Goal: Transaction & Acquisition: Purchase product/service

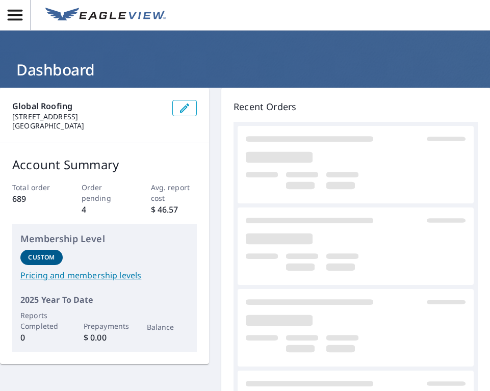
click at [15, 9] on icon "button" at bounding box center [15, 15] width 18 height 18
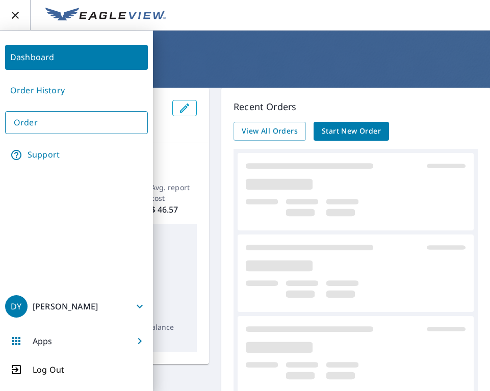
click at [40, 119] on link "Order" at bounding box center [76, 122] width 143 height 23
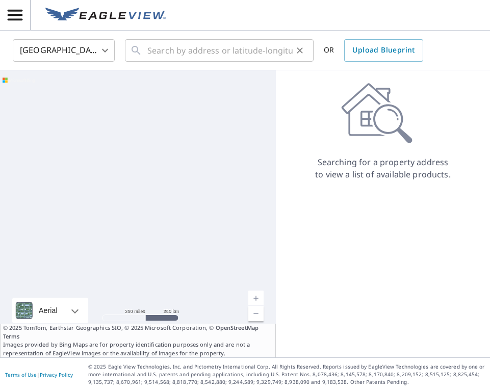
click at [143, 52] on div "​" at bounding box center [219, 50] width 189 height 22
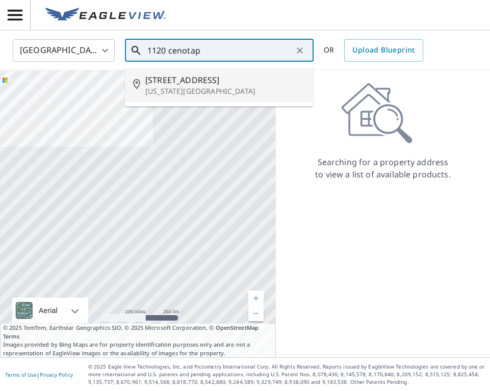
click at [164, 80] on span "1120 Cenotaph Way" at bounding box center [225, 80] width 160 height 12
type input "1120 Cenotaph Way Colorado Springs, CO 80904"
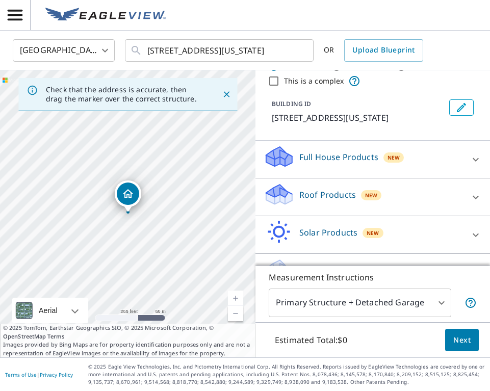
scroll to position [36, 0]
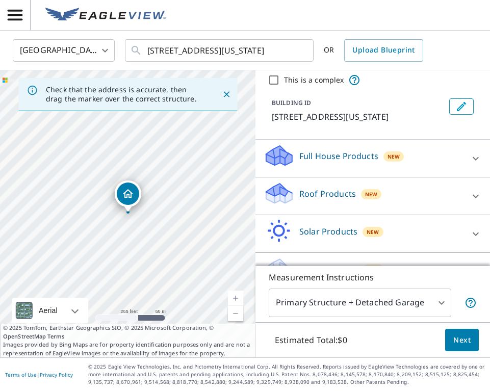
click at [351, 200] on p "Roof Products" at bounding box center [327, 194] width 57 height 12
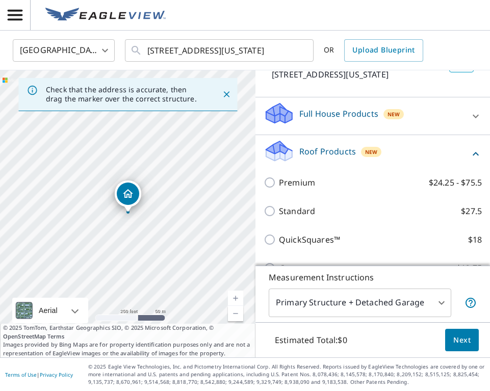
scroll to position [80, 0]
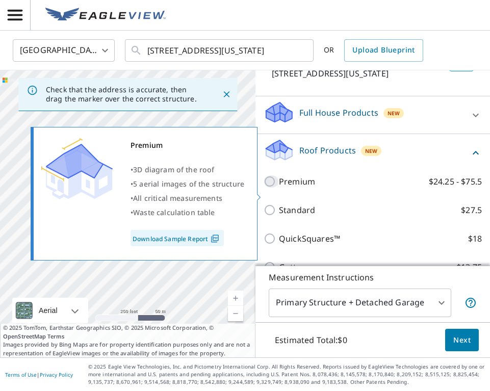
click at [273, 188] on input "Premium $24.25 - $75.5" at bounding box center [271, 181] width 15 height 12
checkbox input "true"
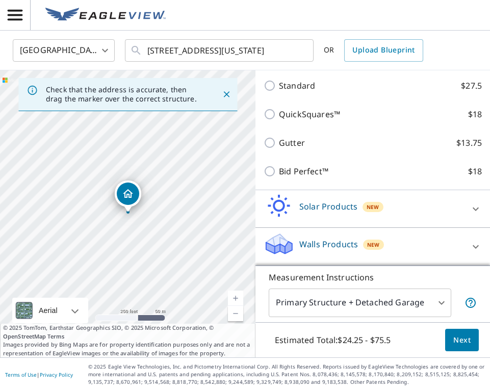
scroll to position [249, 0]
click at [451, 345] on button "Next" at bounding box center [462, 340] width 34 height 23
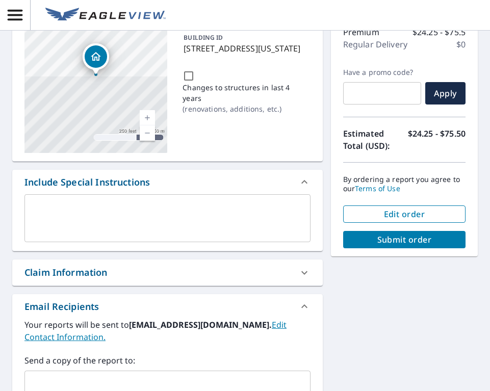
scroll to position [22, 0]
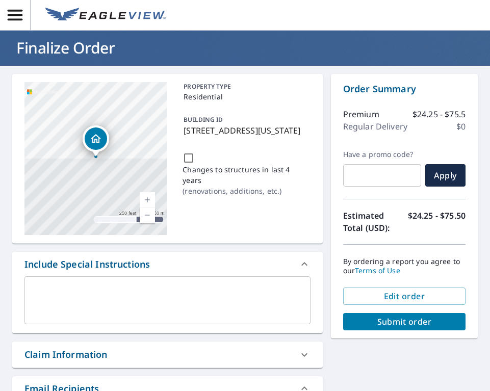
click at [369, 325] on span "Submit order" at bounding box center [404, 321] width 106 height 11
checkbox input "true"
